Goal: Information Seeking & Learning: Learn about a topic

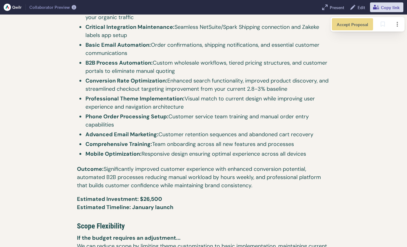
scroll to position [1638, 0]
drag, startPoint x: 112, startPoint y: 82, endPoint x: 292, endPoint y: 81, distance: 180.7
click at [292, 81] on span "Conversion Rate Optimization: Enhanced search functionality, improved product d…" at bounding box center [207, 84] width 245 height 16
click at [248, 82] on span "Conversion Rate Optimization: Enhanced search functionality, improved product d…" at bounding box center [207, 84] width 245 height 16
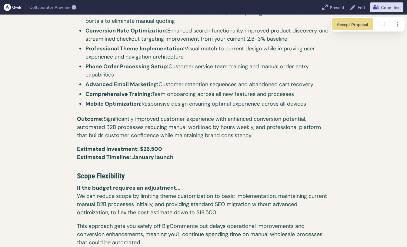
scroll to position [1690, 0]
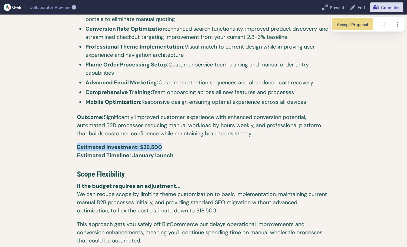
drag, startPoint x: 77, startPoint y: 140, endPoint x: 170, endPoint y: 137, distance: 93.4
click at [170, 143] on p "Estimated Investment: $26,500 ​ Estimated Timeline: January launch" at bounding box center [203, 154] width 253 height 22
click at [177, 146] on p "Estimated Investment: $26,500 ​ Estimated Timeline: January launch" at bounding box center [203, 154] width 253 height 22
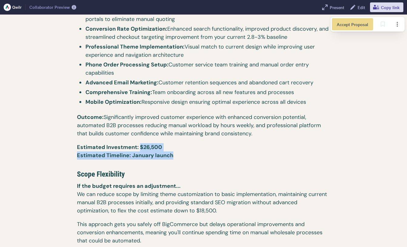
drag, startPoint x: 176, startPoint y: 146, endPoint x: 139, endPoint y: 140, distance: 37.1
click at [139, 143] on p "Estimated Investment: $26,500 ​ Estimated Timeline: January launch" at bounding box center [203, 154] width 253 height 22
click at [166, 143] on p "Estimated Investment: $26,500 ​ Estimated Timeline: January launch" at bounding box center [203, 154] width 253 height 22
drag, startPoint x: 166, startPoint y: 139, endPoint x: 135, endPoint y: 139, distance: 31.5
click at [135, 143] on p "Estimated Investment: $26,500 ​ Estimated Timeline: January launch" at bounding box center [203, 154] width 253 height 22
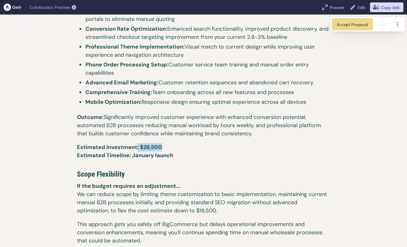
click at [163, 143] on p "Estimated Investment: $26,500 ​ Estimated Timeline: January launch" at bounding box center [203, 154] width 253 height 22
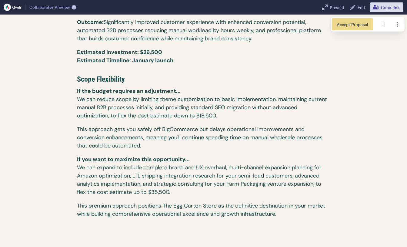
scroll to position [1785, 0]
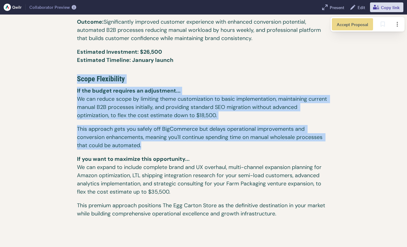
drag, startPoint x: 77, startPoint y: 71, endPoint x: 182, endPoint y: 135, distance: 123.2
click at [182, 135] on p "This approach gets you safely off BigCommerce but delays operational improvemen…" at bounding box center [203, 140] width 253 height 30
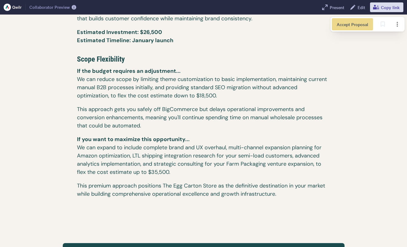
scroll to position [1825, 0]
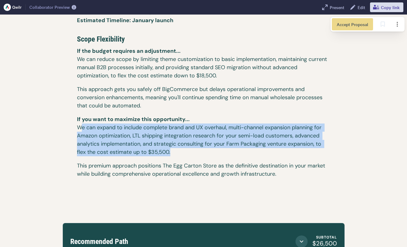
drag, startPoint x: 172, startPoint y: 146, endPoint x: 82, endPoint y: 121, distance: 93.2
click at [82, 121] on p "If you want to maximize this opportunity... ​ We can expand to include complete…" at bounding box center [203, 138] width 253 height 46
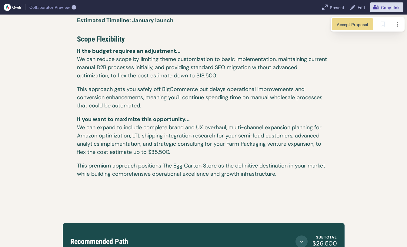
click at [147, 143] on p "If you want to maximize this opportunity... ​ We can expand to include complete…" at bounding box center [203, 138] width 253 height 46
drag, startPoint x: 148, startPoint y: 144, endPoint x: 173, endPoint y: 147, distance: 24.5
click at [173, 147] on p "If you want to maximize this opportunity... ​ We can expand to include complete…" at bounding box center [203, 138] width 253 height 46
click at [149, 144] on p "If you want to maximize this opportunity... ​ We can expand to include complete…" at bounding box center [203, 138] width 253 height 46
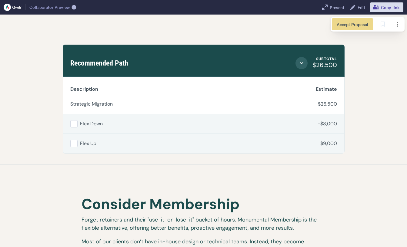
scroll to position [2003, 0]
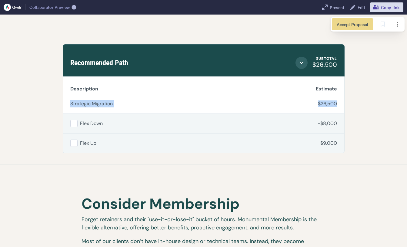
drag, startPoint x: 71, startPoint y: 93, endPoint x: 335, endPoint y: 98, distance: 264.1
click at [335, 98] on tr "Strategic Migration $26,500" at bounding box center [203, 104] width 281 height 20
click at [335, 100] on span "$26,500" at bounding box center [327, 103] width 19 height 6
click at [74, 120] on button "Select line item" at bounding box center [73, 123] width 7 height 7
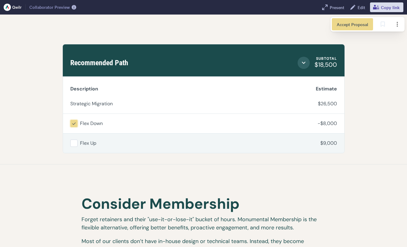
click at [74, 121] on icon at bounding box center [73, 123] width 5 height 5
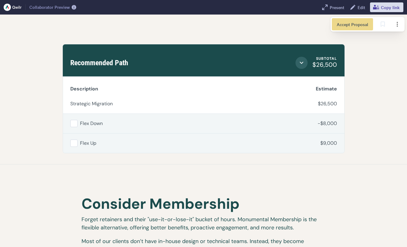
click at [74, 139] on button "Select line item" at bounding box center [73, 142] width 7 height 7
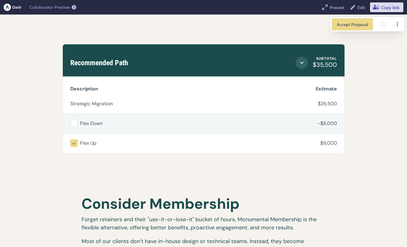
click at [72, 140] on icon at bounding box center [73, 142] width 5 height 5
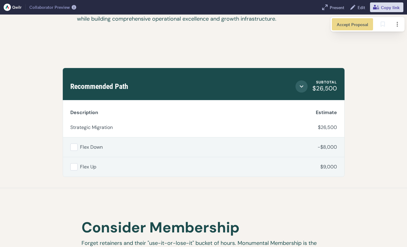
scroll to position [1959, 0]
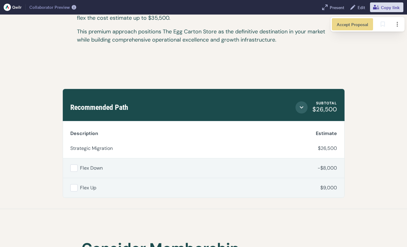
click at [74, 164] on button "Select line item" at bounding box center [73, 167] width 7 height 7
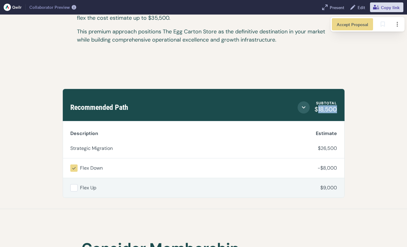
drag, startPoint x: 318, startPoint y: 102, endPoint x: 357, endPoint y: 102, distance: 38.8
click at [357, 102] on div "Recommended Path Subtotal $18,500 Subtotal $18,500 Description Item Hours Estim…" at bounding box center [204, 143] width 312 height 109
click at [319, 105] on span "$18,500" at bounding box center [326, 109] width 22 height 8
drag, startPoint x: 317, startPoint y: 104, endPoint x: 336, endPoint y: 104, distance: 19.1
click at [336, 105] on span "$18,500" at bounding box center [326, 109] width 22 height 8
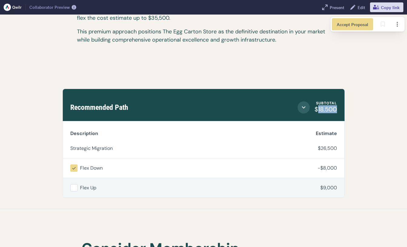
click at [336, 105] on span "$18,500" at bounding box center [326, 109] width 22 height 8
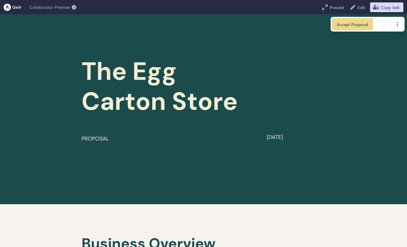
scroll to position [0, 0]
